Goal: Check status

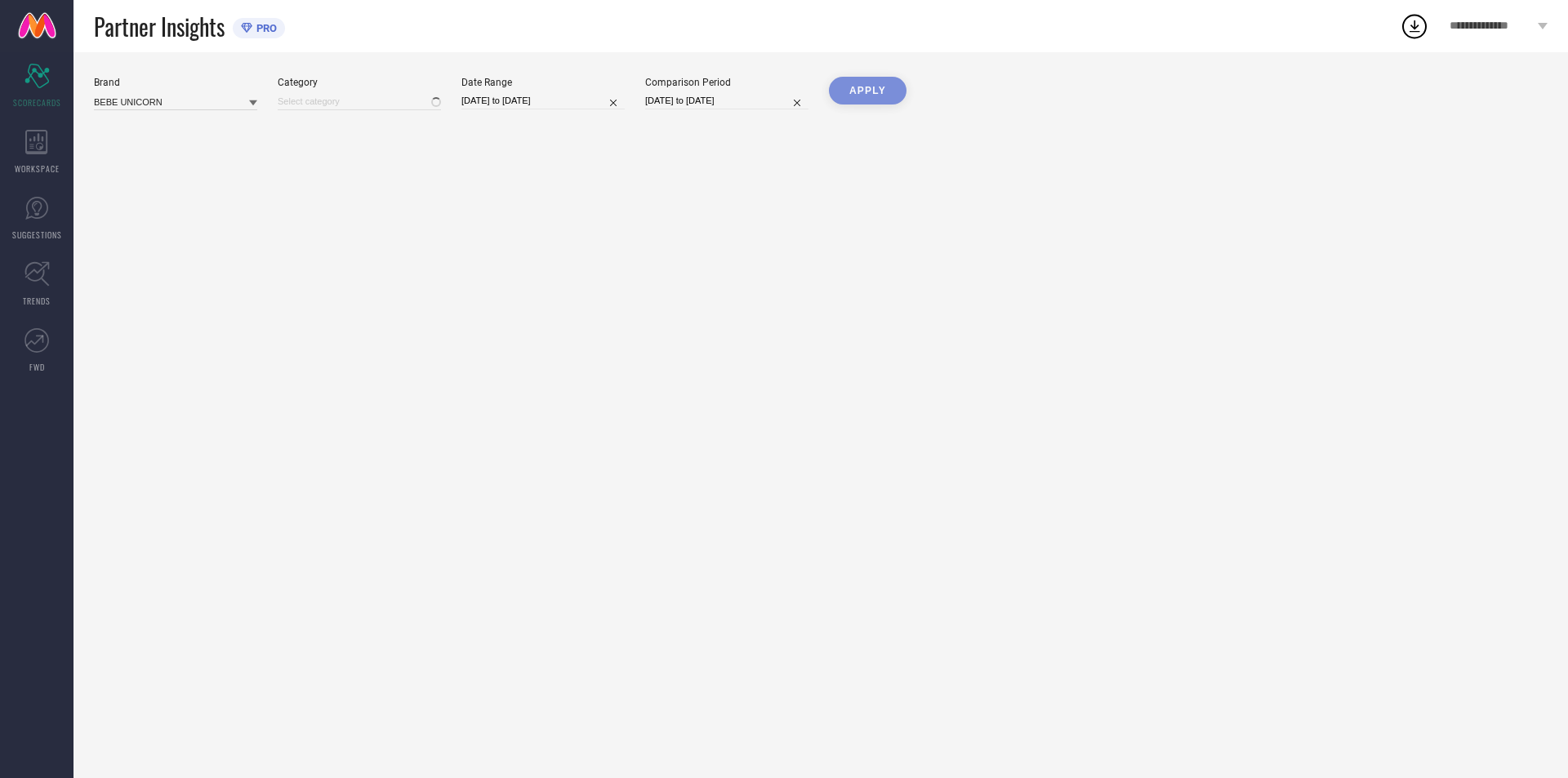
type input "All"
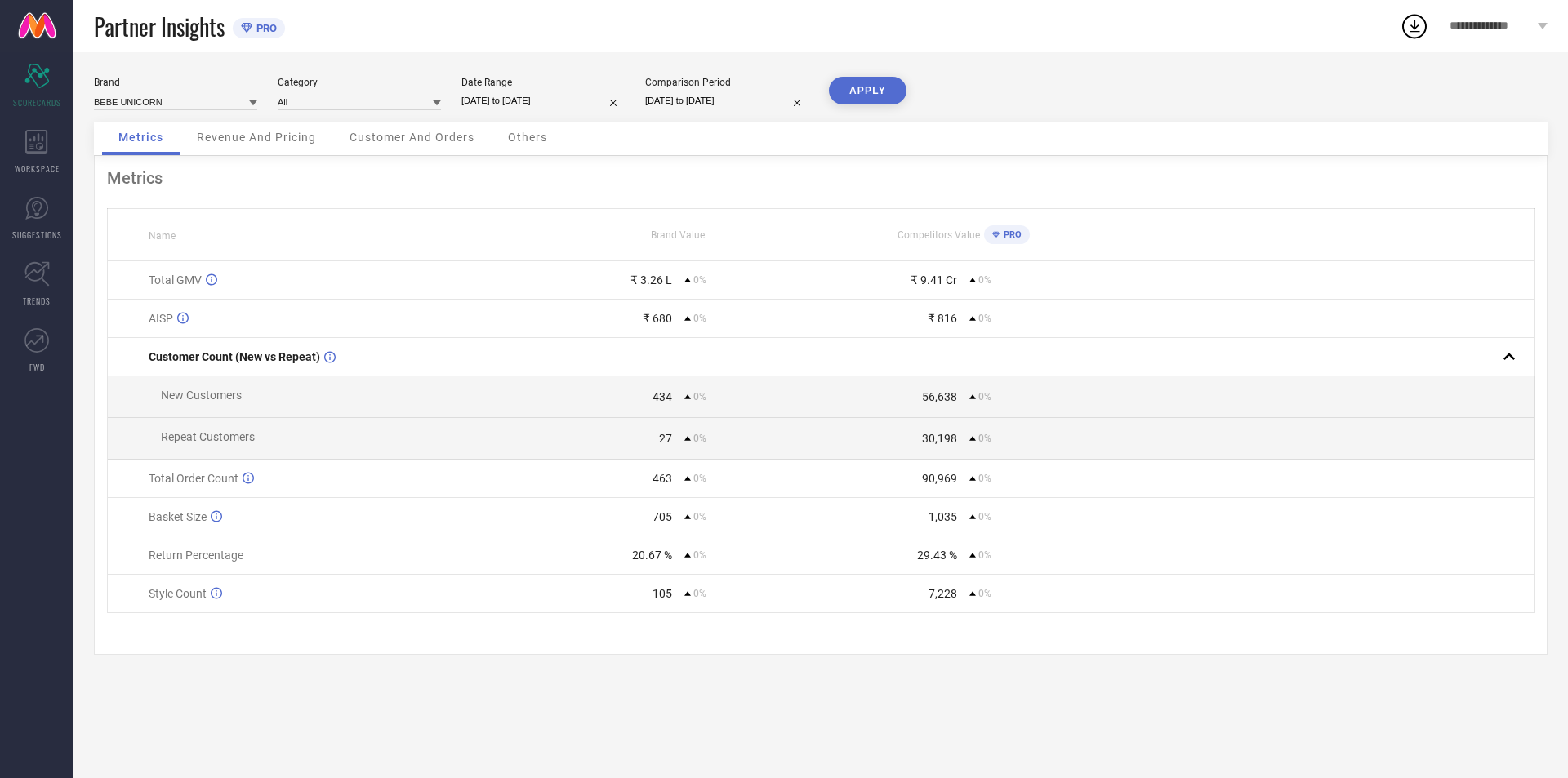
click at [874, 80] on button "APPLY" at bounding box center [868, 90] width 78 height 27
click at [560, 91] on div "Date Range [DATE] to [DATE]" at bounding box center [543, 93] width 164 height 33
click at [567, 98] on input "[DATE] to [DATE]" at bounding box center [543, 101] width 164 height 17
select select "6"
select select "2025"
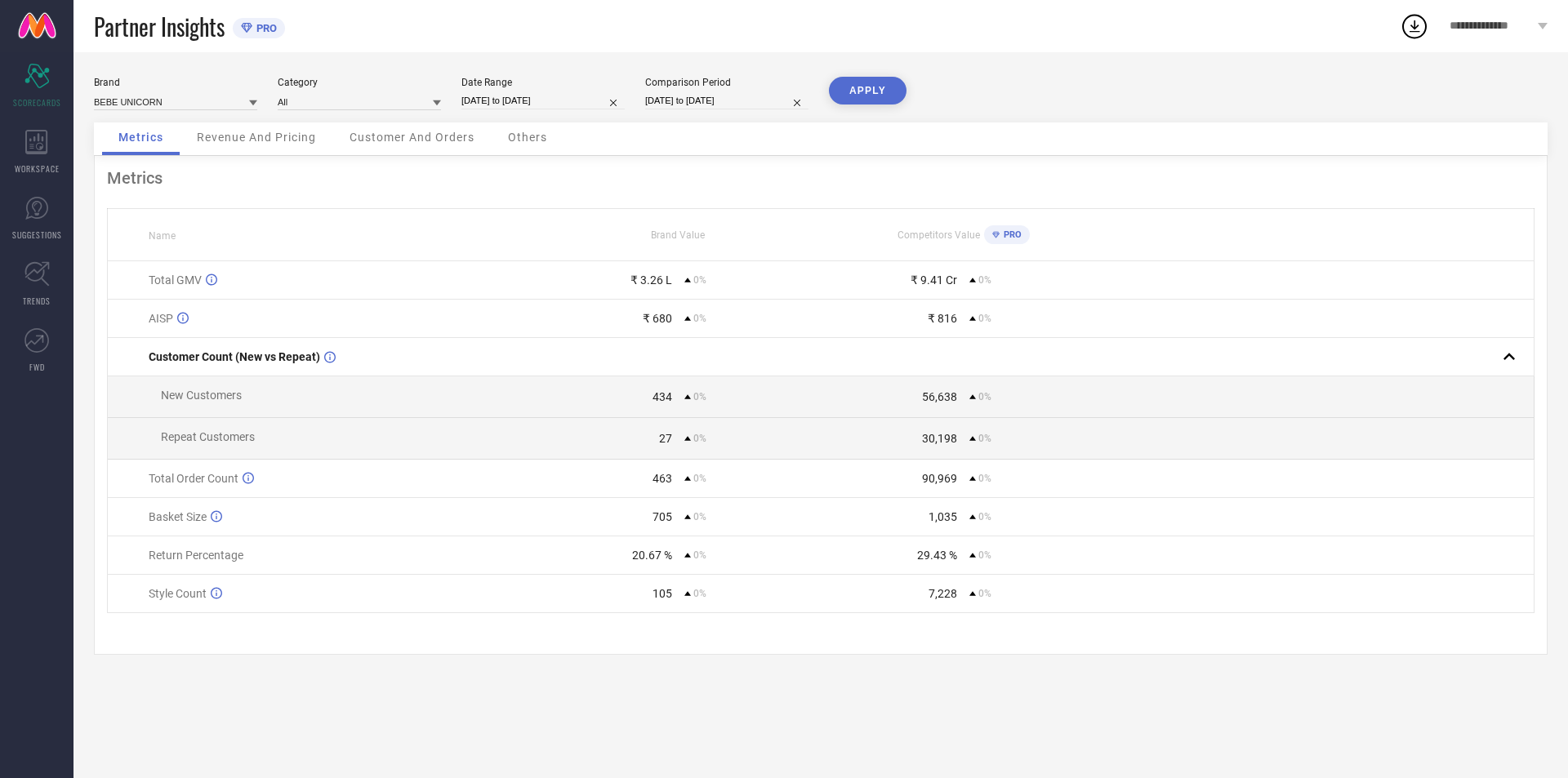
select select "7"
select select "2025"
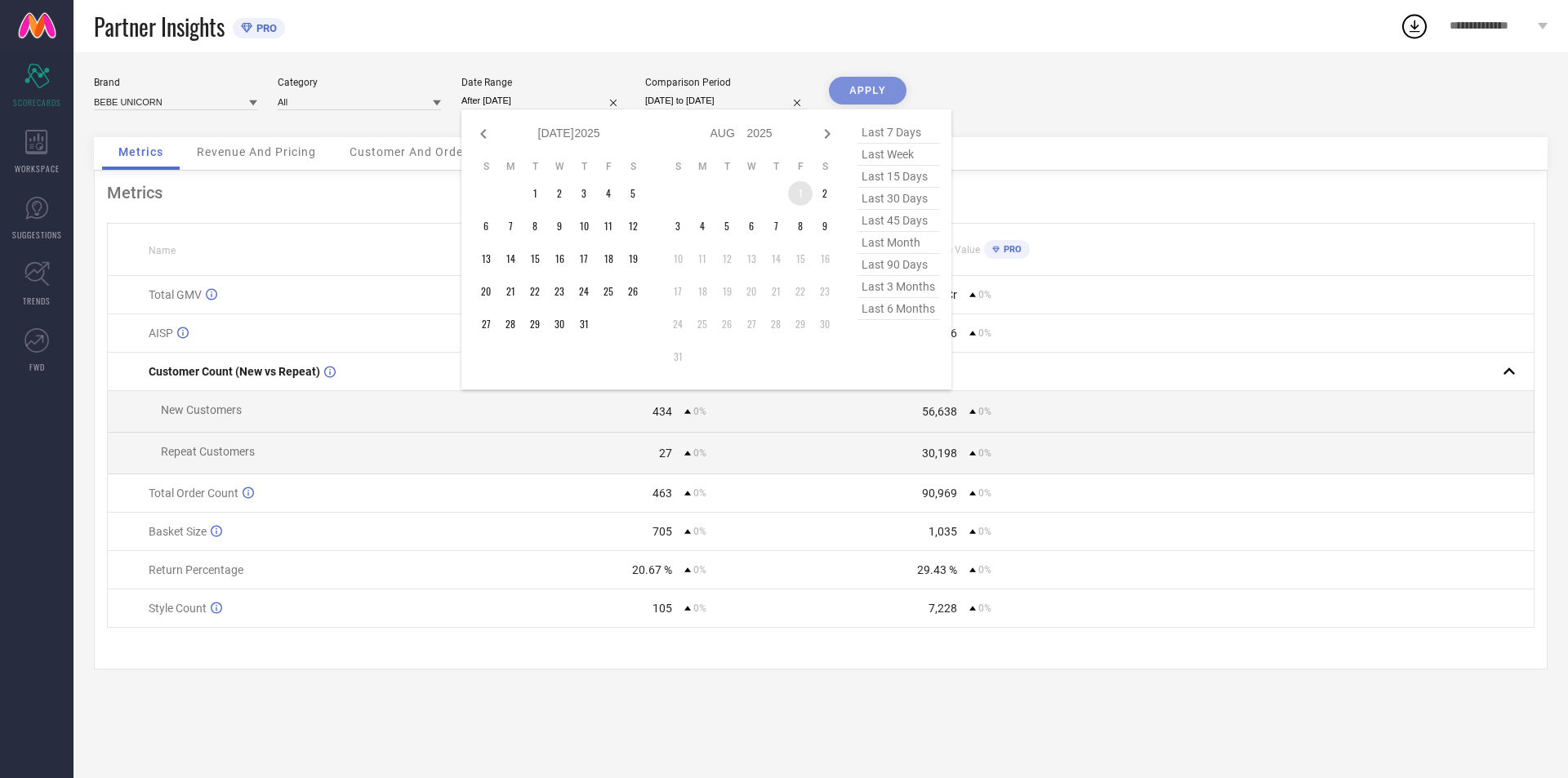
click at [796, 189] on td "1" at bounding box center [801, 194] width 25 height 25
type input "[DATE] to [DATE]"
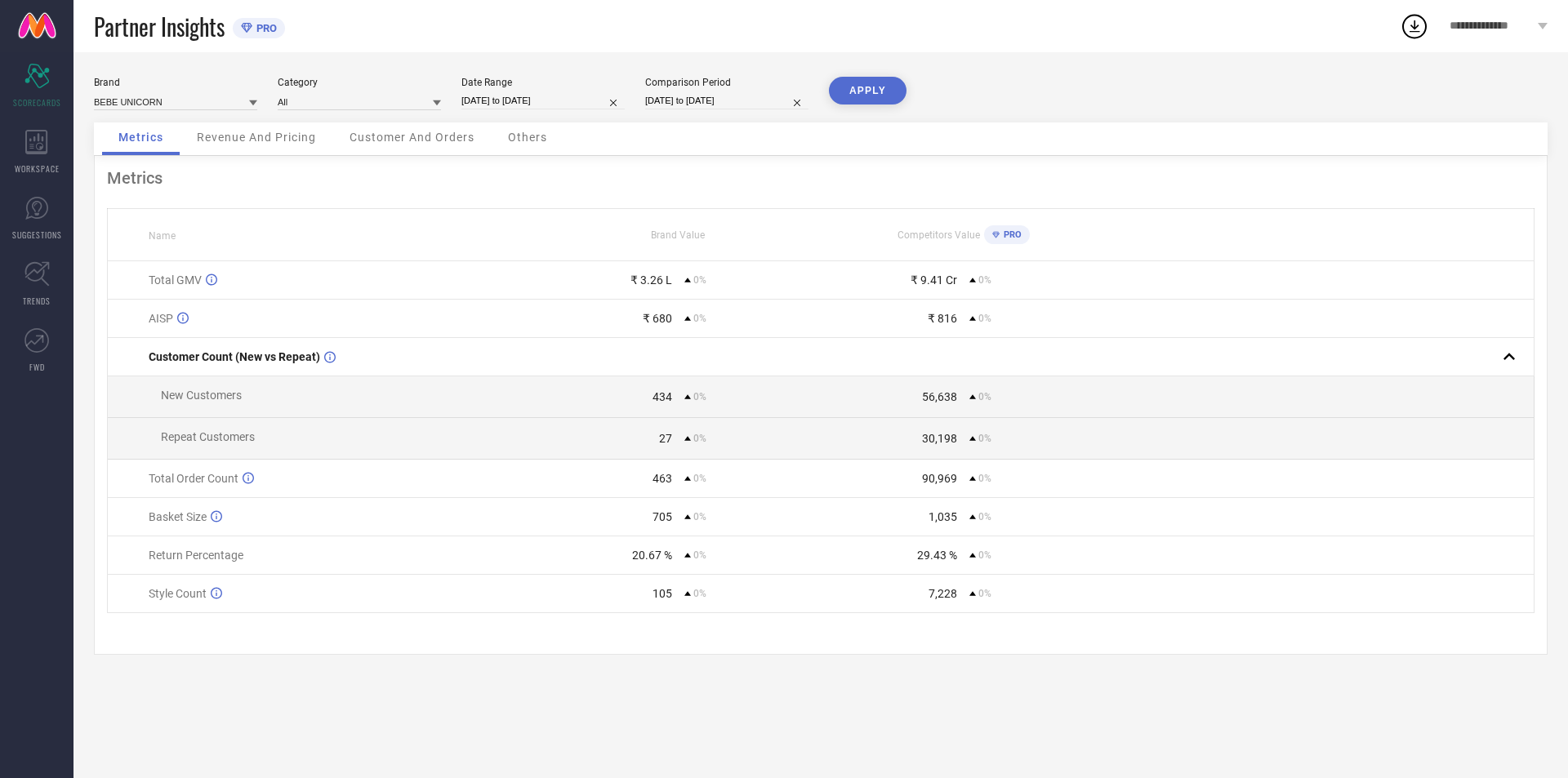
select select "6"
select select "2025"
select select "7"
select select "2025"
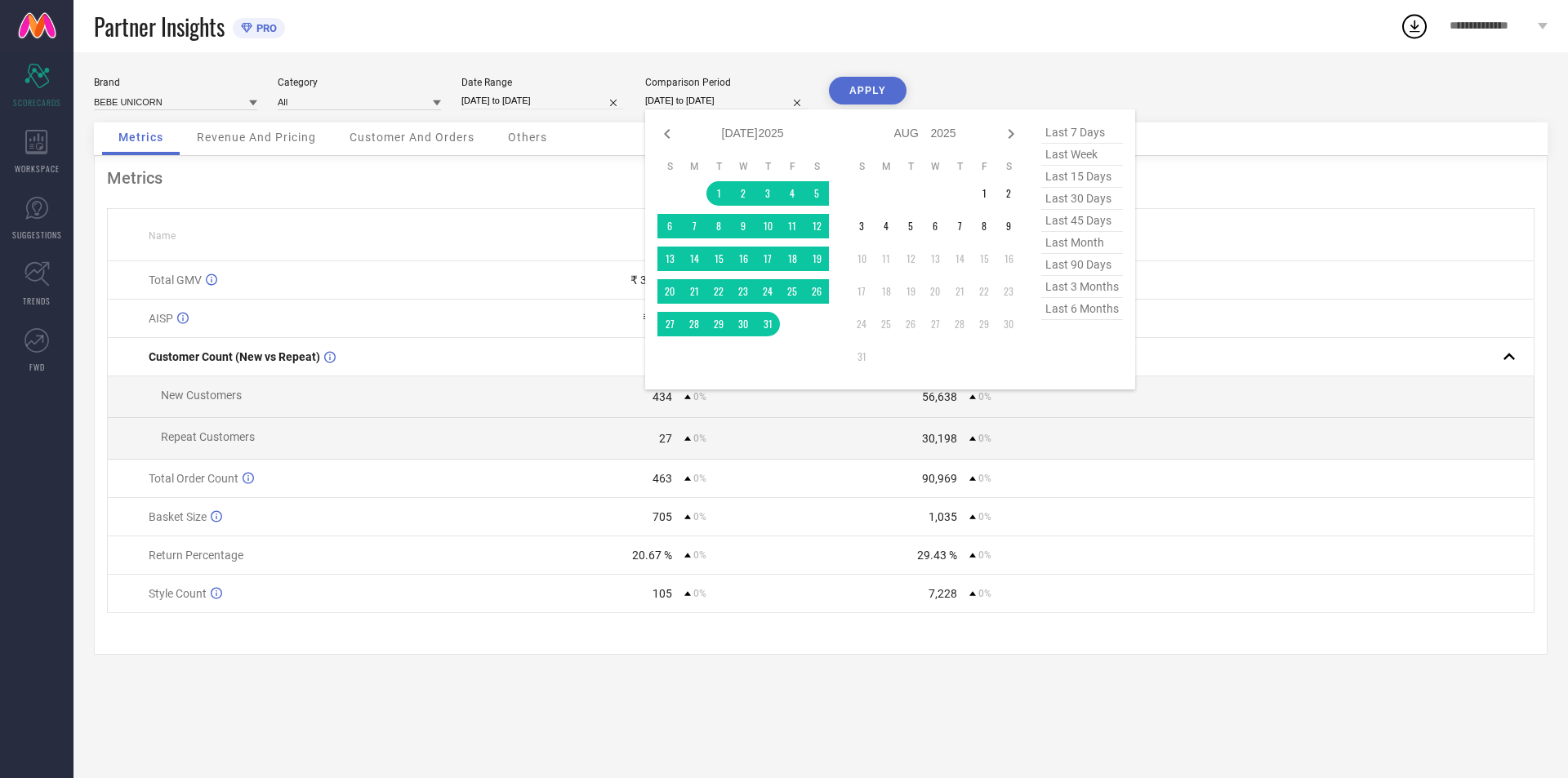
click at [769, 94] on input "[DATE] to [DATE]" at bounding box center [727, 101] width 164 height 17
click at [887, 87] on button "APPLY" at bounding box center [868, 90] width 78 height 27
